Goal: Transaction & Acquisition: Book appointment/travel/reservation

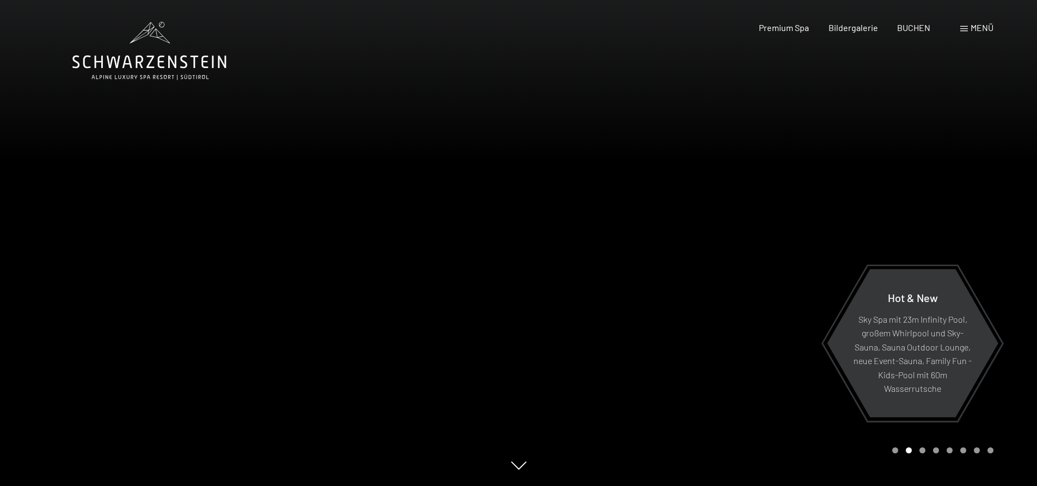
click at [980, 25] on span "Menü" at bounding box center [981, 27] width 23 height 10
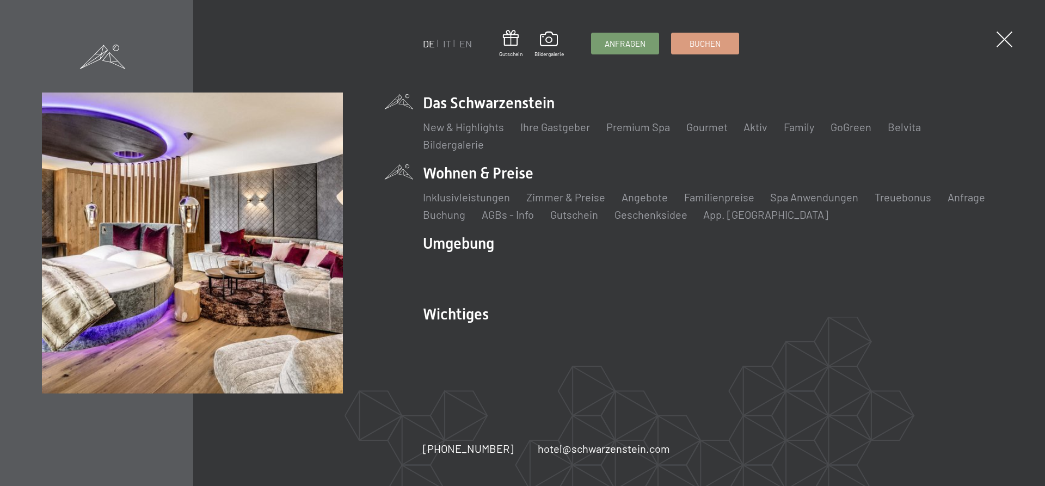
click at [495, 175] on li "Wohnen & Preise Inklusivleistungen [PERSON_NAME] & Preise Liste Angebote Liste …" at bounding box center [712, 192] width 581 height 59
click at [545, 194] on link "Zimmer & Preise" at bounding box center [565, 196] width 79 height 13
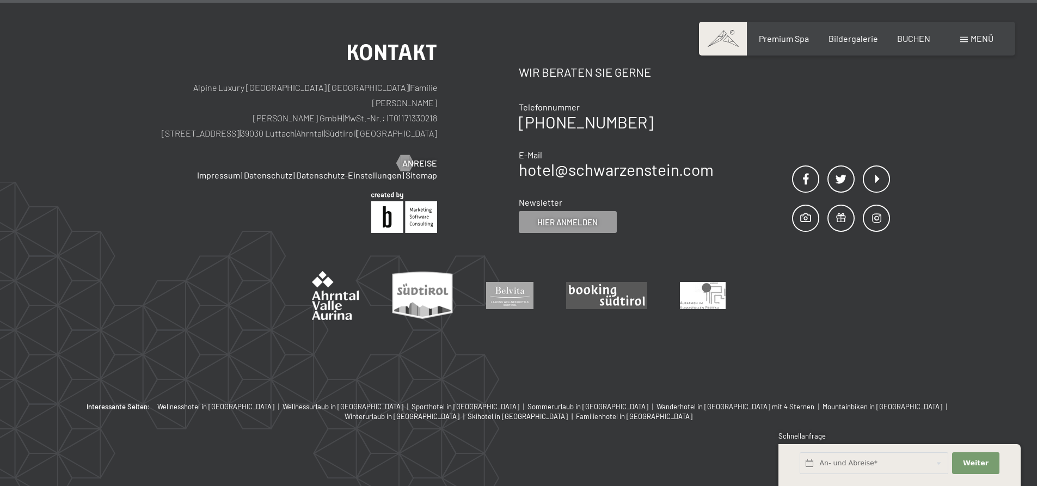
scroll to position [3553, 0]
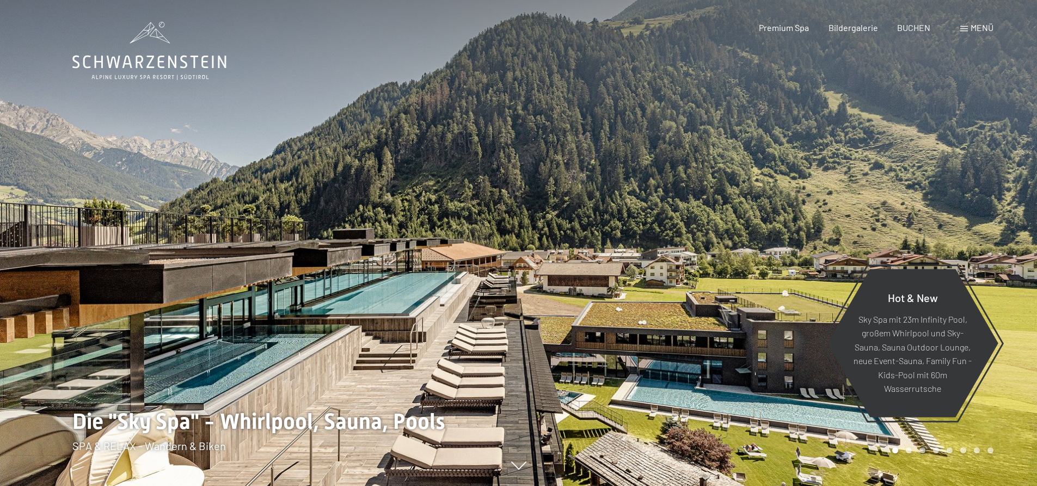
click at [968, 27] on div "Menü" at bounding box center [976, 28] width 33 height 12
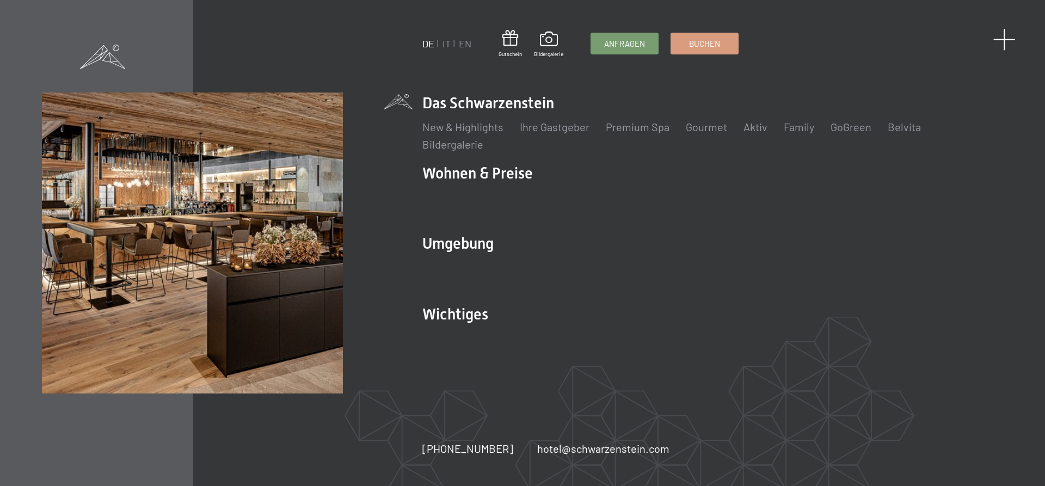
click at [1005, 36] on span at bounding box center [1004, 39] width 22 height 22
